Goal: Task Accomplishment & Management: Use online tool/utility

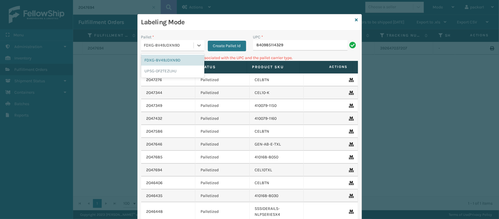
click at [173, 48] on div "FDXG-8V49JDXN9D" at bounding box center [169, 45] width 50 height 6
click at [164, 78] on div "FDXG-8V49JDXN9D UPSG-0F2TEZIJHJ" at bounding box center [172, 66] width 63 height 24
click at [164, 73] on div "UPSG-0F2TEZIJHJ" at bounding box center [172, 71] width 63 height 11
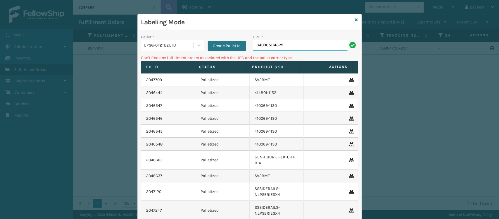
click at [303, 42] on input "840985114329" at bounding box center [300, 45] width 95 height 11
type input "840985114329\"
type input "840985114329"
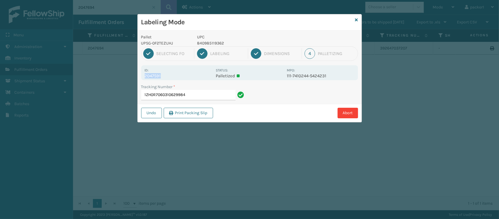
drag, startPoint x: 164, startPoint y: 76, endPoint x: 144, endPoint y: 76, distance: 20.8
click at [144, 76] on div "Id: 2047591 Status: Palletized MPO: 111-7410244-5424231" at bounding box center [249, 72] width 217 height 15
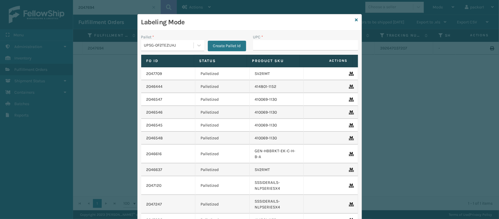
click at [335, 44] on input "UPC *" at bounding box center [305, 45] width 105 height 11
type input "2"
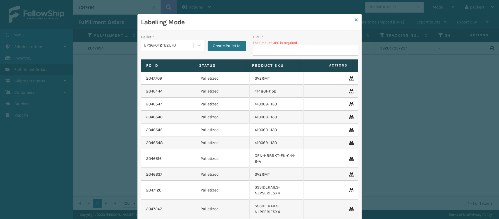
click at [356, 19] on icon at bounding box center [357, 20] width 3 height 4
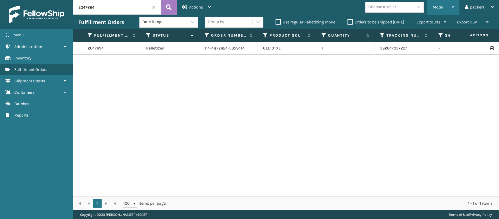
click at [445, 9] on div "Mode" at bounding box center [444, 7] width 22 height 15
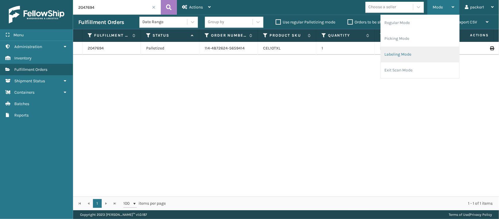
click at [402, 58] on li "Labeling Mode" at bounding box center [420, 55] width 78 height 16
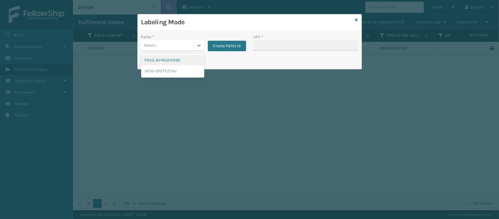
click at [166, 50] on div "Select..." at bounding box center [172, 45] width 63 height 11
click at [160, 70] on div "UPSG-0F2TEZIJHJ" at bounding box center [172, 71] width 63 height 11
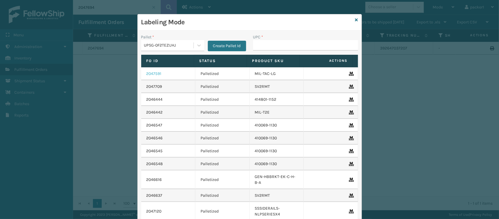
click at [151, 72] on link "2047591" at bounding box center [154, 74] width 15 height 6
